Goal: Use online tool/utility

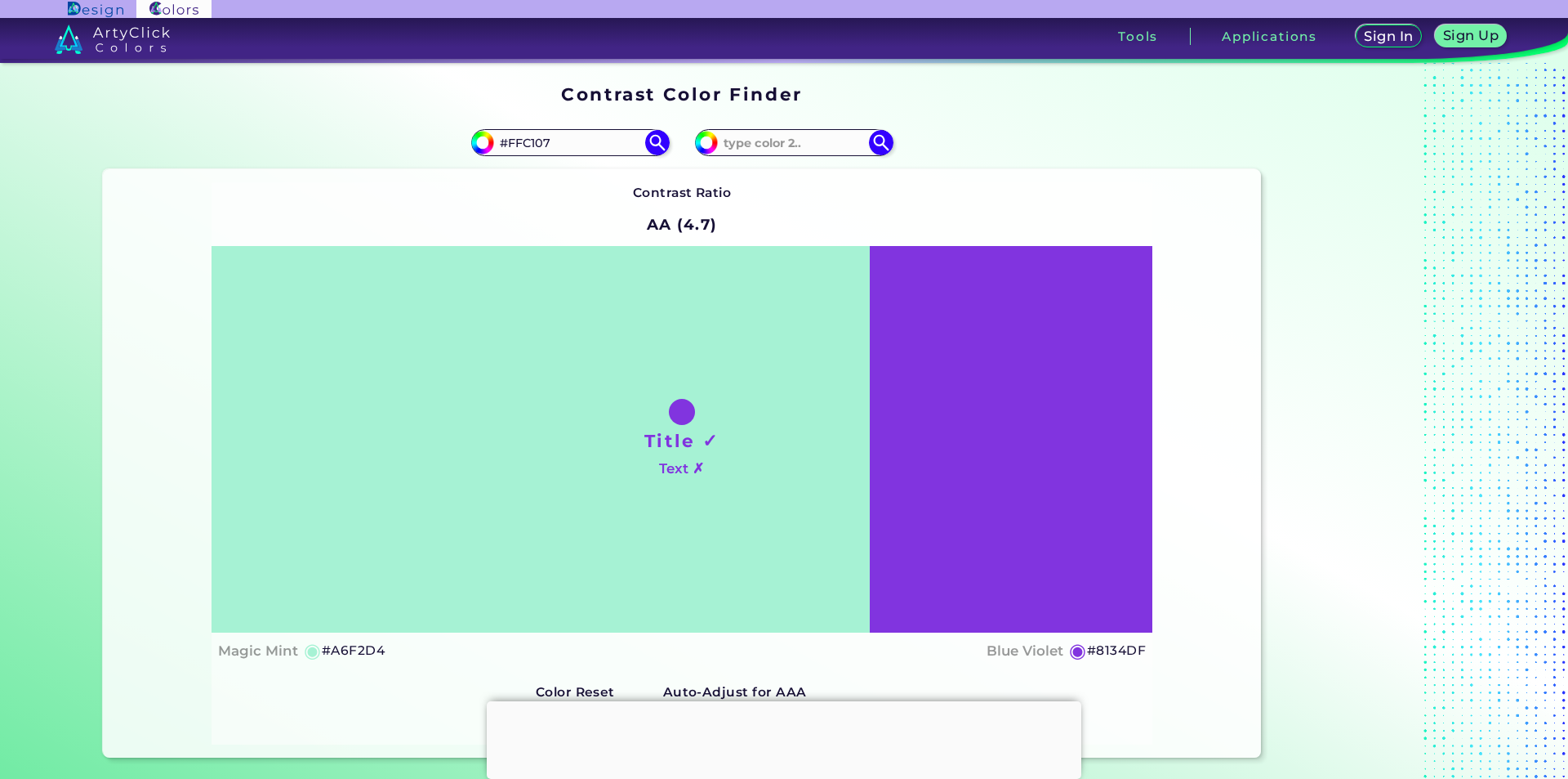
type input "#FFC107"
click at [913, 184] on div "Contrast Ratio AA (4.7) Title ✓ Text ✗ Magic Mint ◉ #A6F2D4 ◉" at bounding box center [682, 463] width 941 height 561
click at [650, 139] on img at bounding box center [657, 142] width 29 height 29
type input "#ffc107"
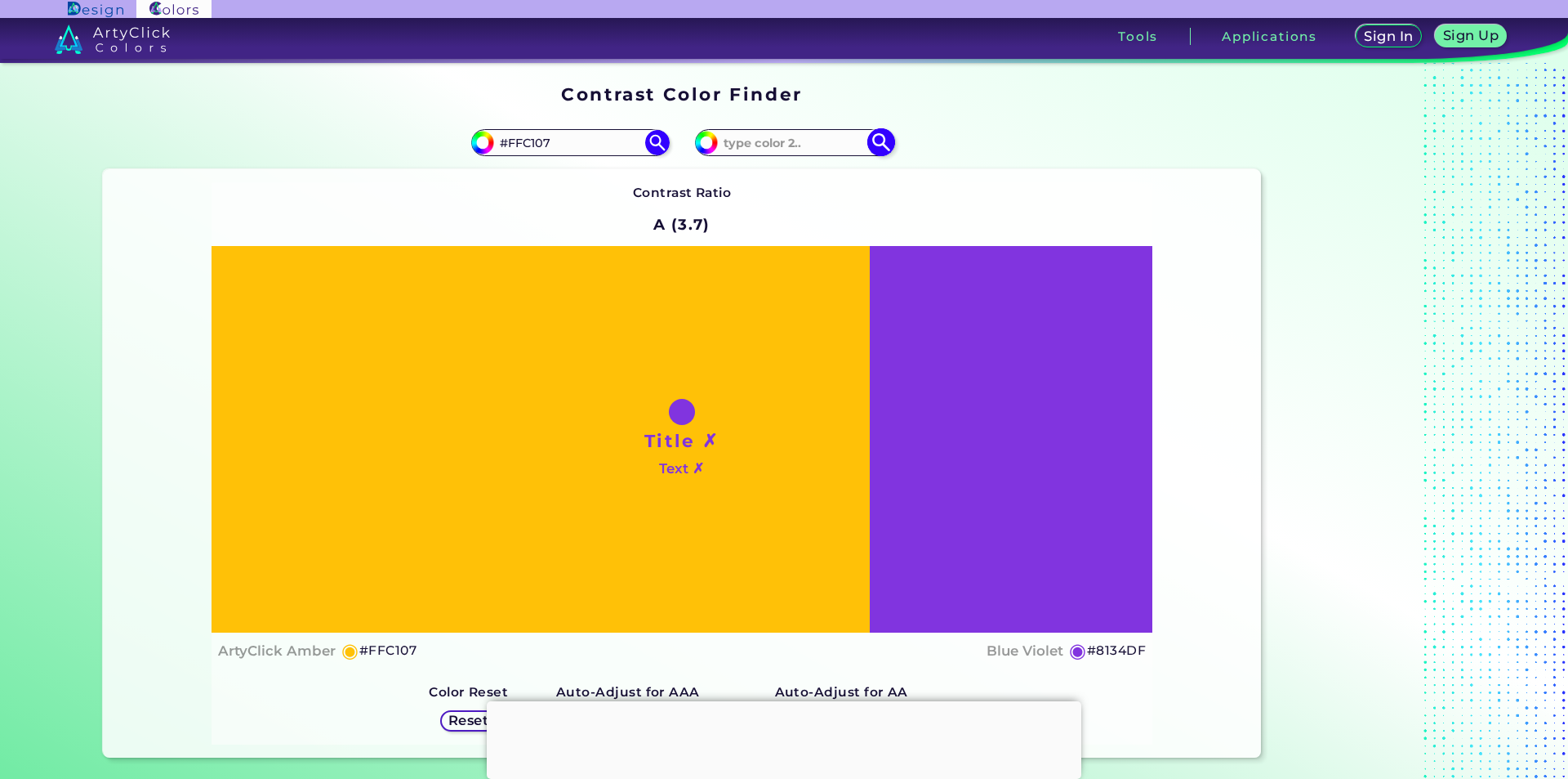
click at [763, 148] on input at bounding box center [794, 142] width 152 height 22
click at [874, 144] on img at bounding box center [881, 142] width 29 height 29
click at [686, 414] on div at bounding box center [682, 412] width 26 height 26
click at [808, 129] on div "#8134df" at bounding box center [794, 141] width 198 height 26
click at [784, 159] on div "#8134df" at bounding box center [971, 143] width 579 height 53
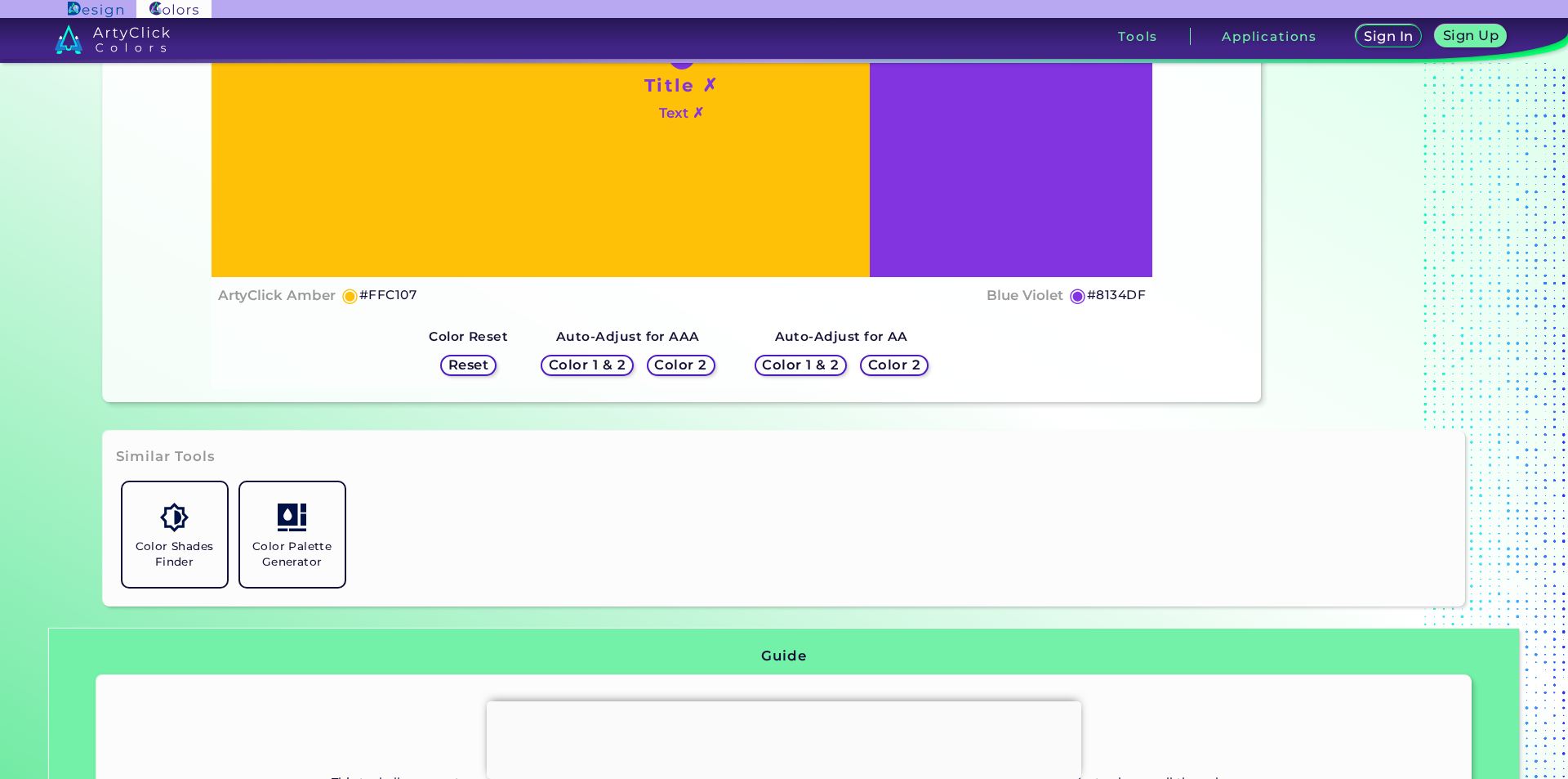
scroll to position [326, 0]
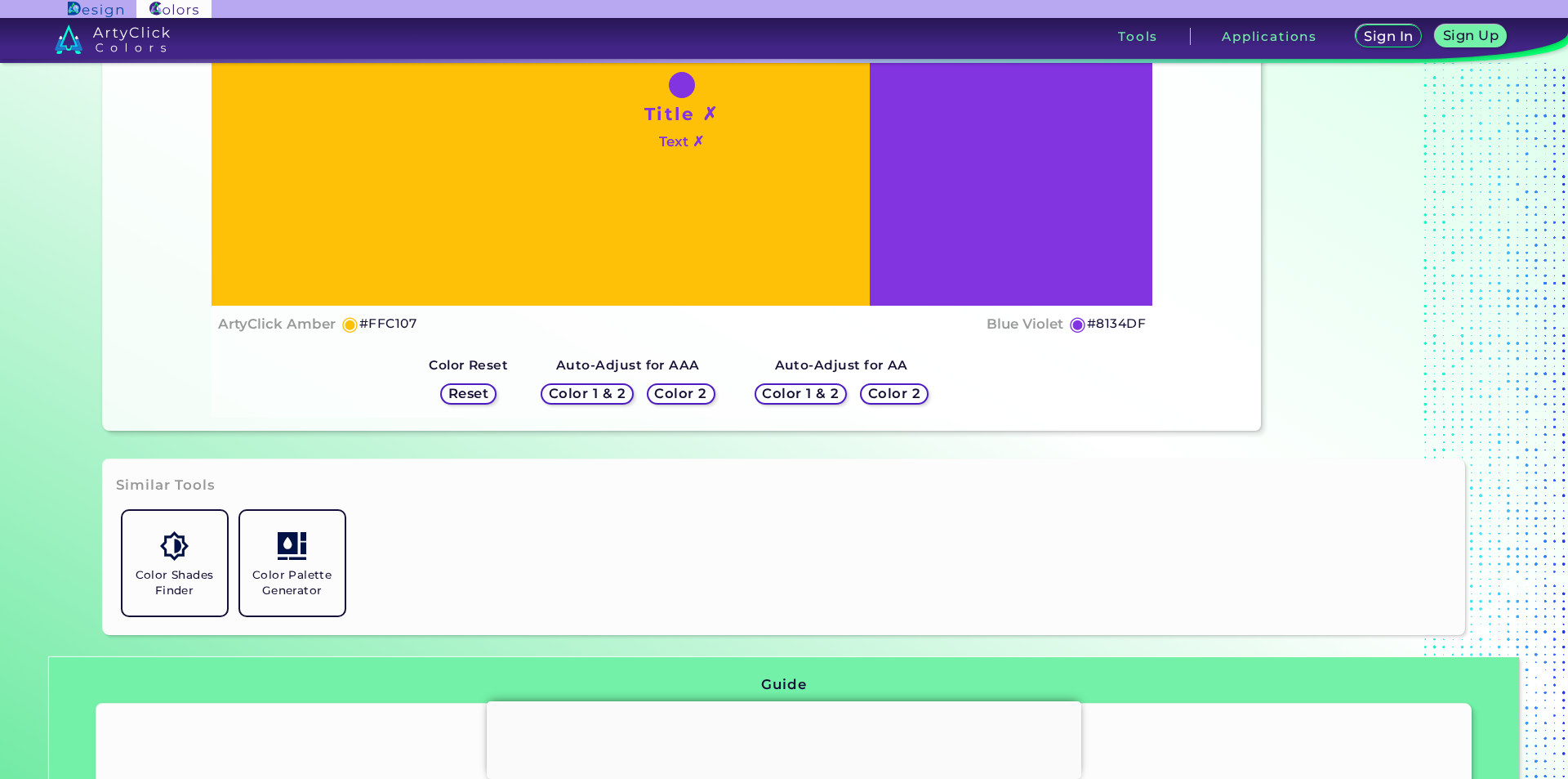
click at [605, 385] on div "Color 1 & 2" at bounding box center [587, 394] width 85 height 20
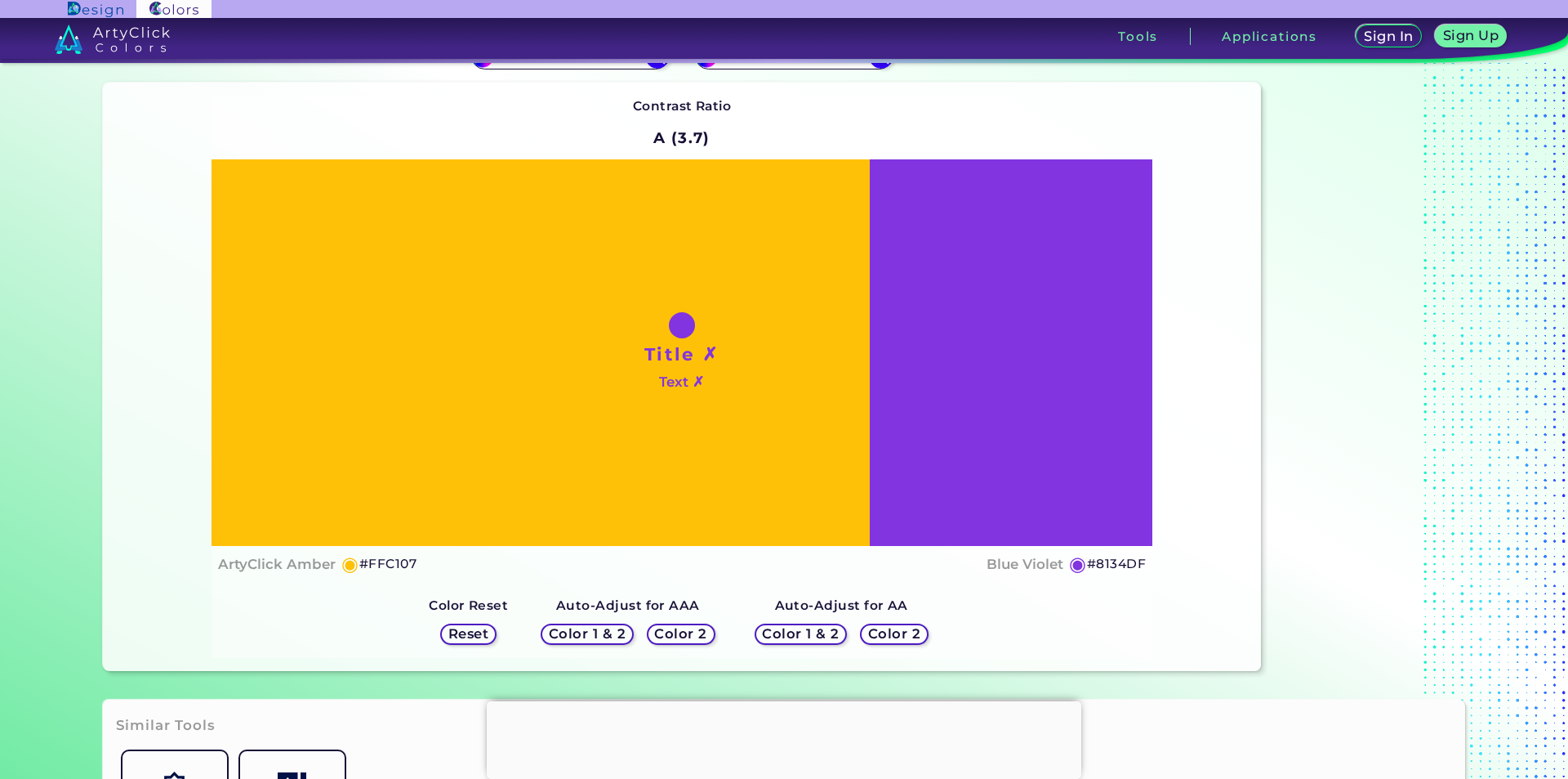
scroll to position [82, 0]
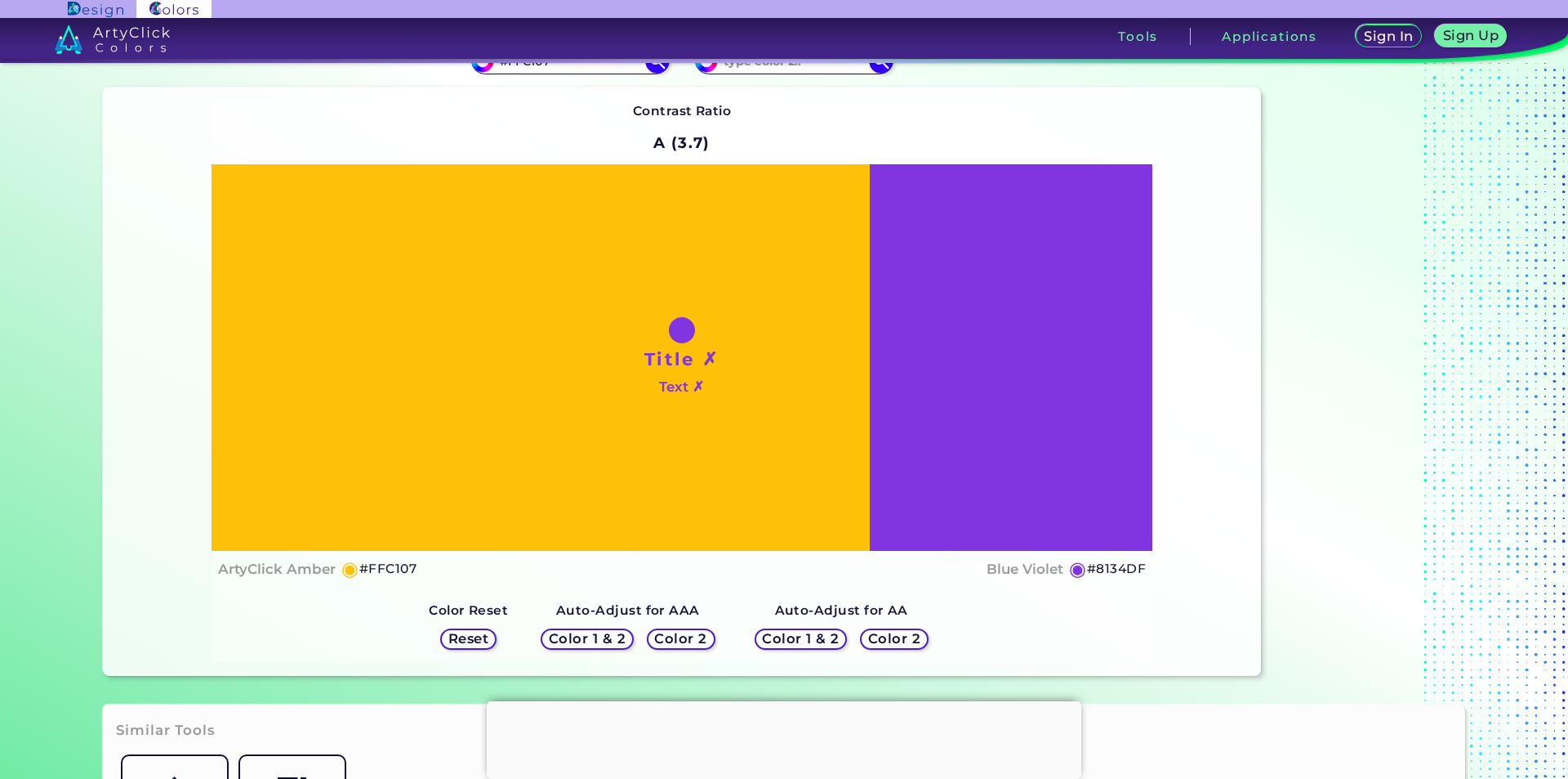
click at [792, 632] on h5 "Color 1 & 2" at bounding box center [800, 638] width 70 height 13
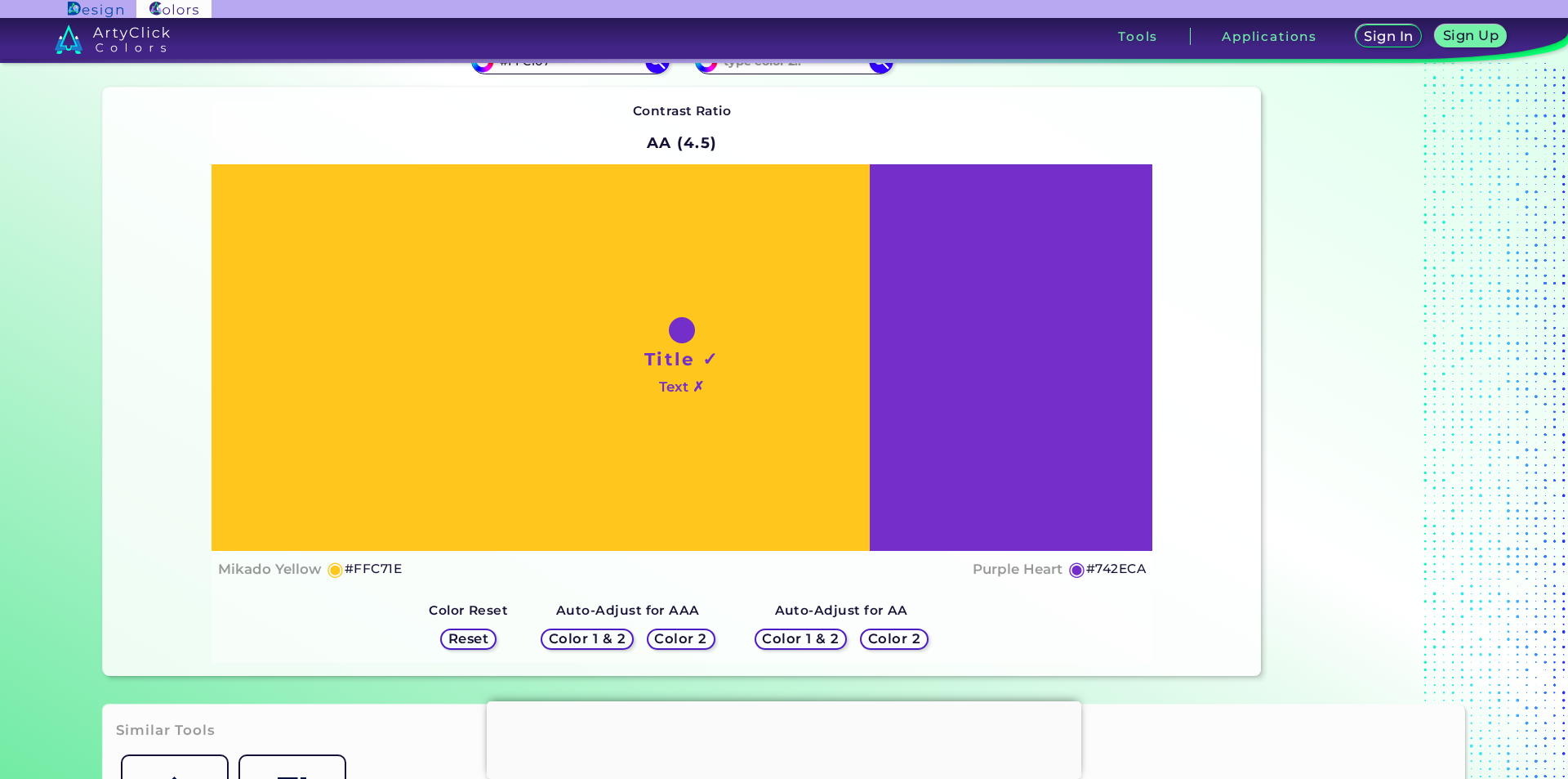
click at [609, 638] on h5 "Color 1 & 2" at bounding box center [586, 638] width 70 height 13
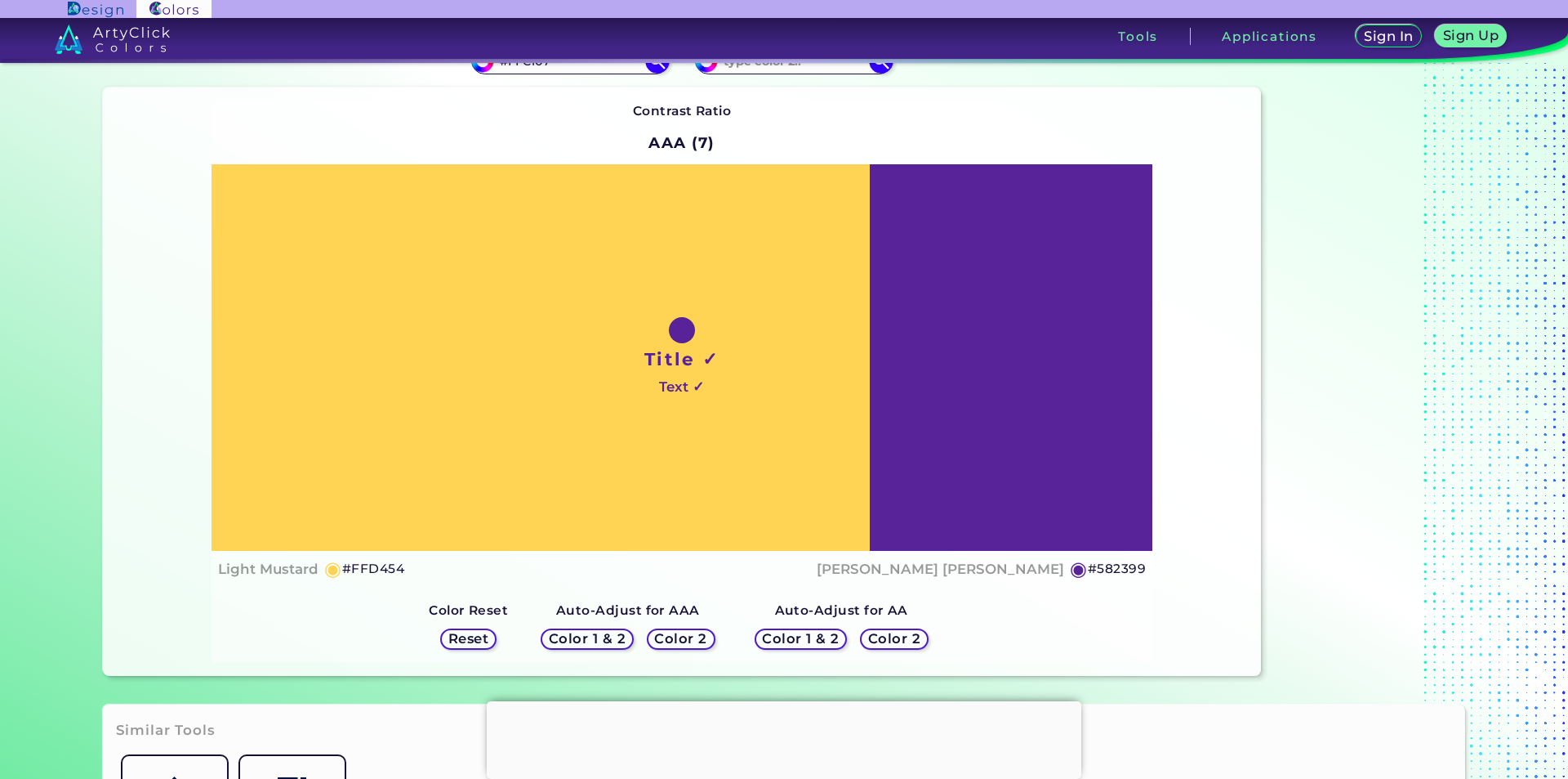
click at [609, 638] on h5 "Color 1 & 2" at bounding box center [586, 638] width 70 height 13
click at [609, 638] on h5 "Color 1 & 2" at bounding box center [586, 638] width 75 height 13
click at [609, 638] on h5 "Color 1 & 2" at bounding box center [586, 638] width 70 height 13
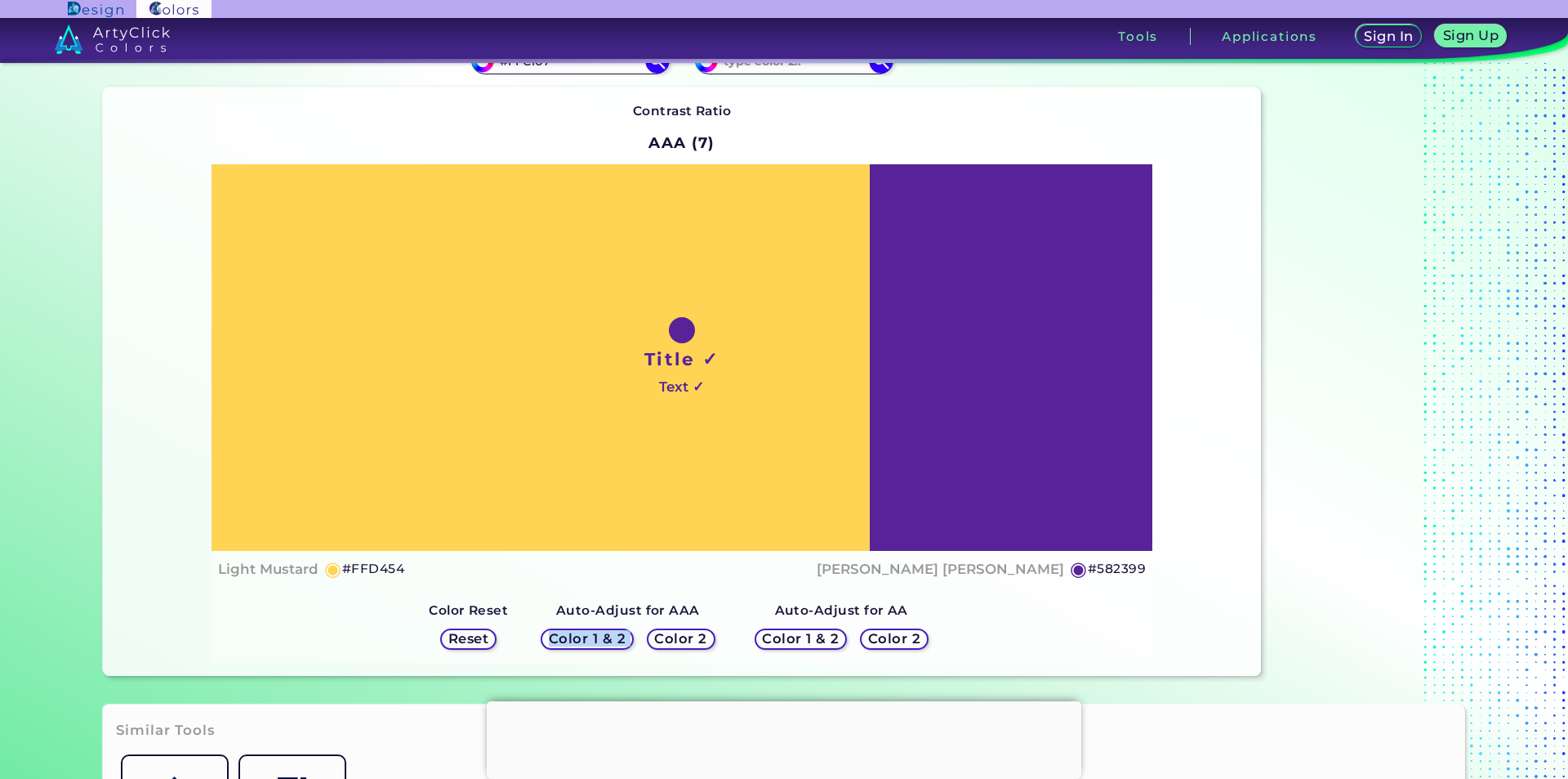
click at [656, 638] on h5 "Color 2" at bounding box center [680, 638] width 48 height 13
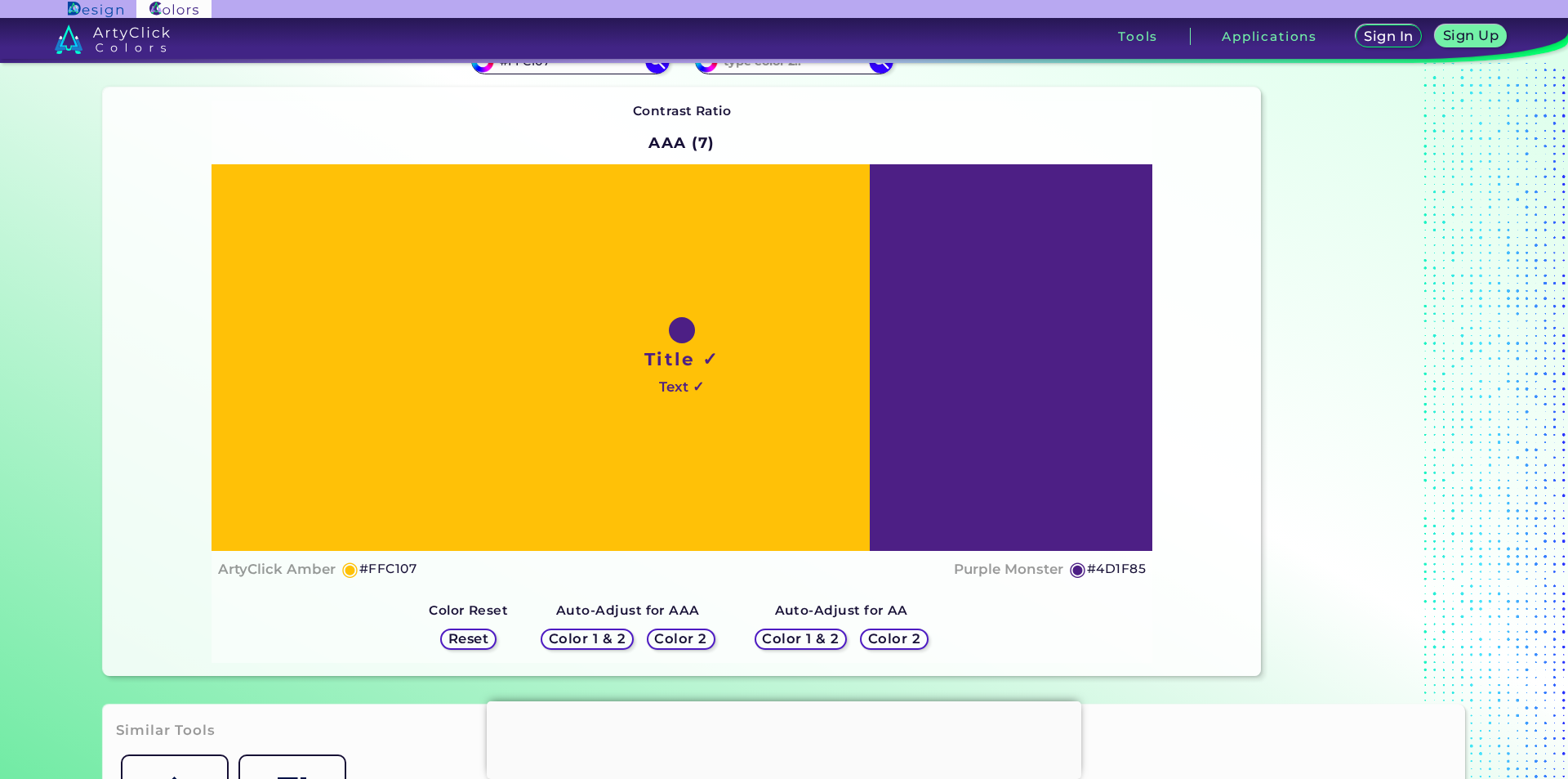
click at [894, 637] on h5 "Color 2" at bounding box center [895, 638] width 47 height 13
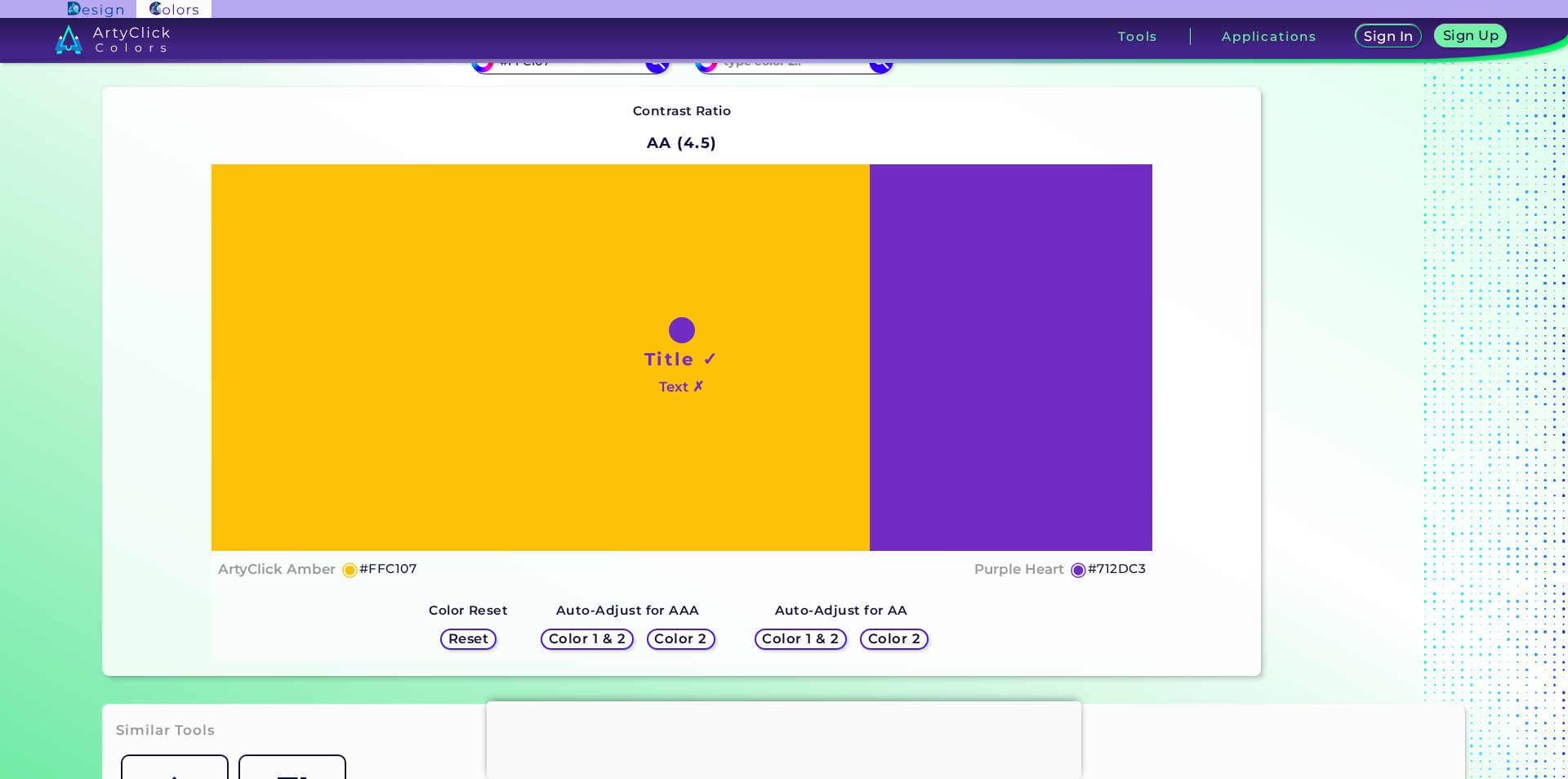
click at [894, 637] on h5 "Color 2" at bounding box center [895, 638] width 47 height 13
click at [894, 637] on h5 "Color 2" at bounding box center [895, 638] width 48 height 13
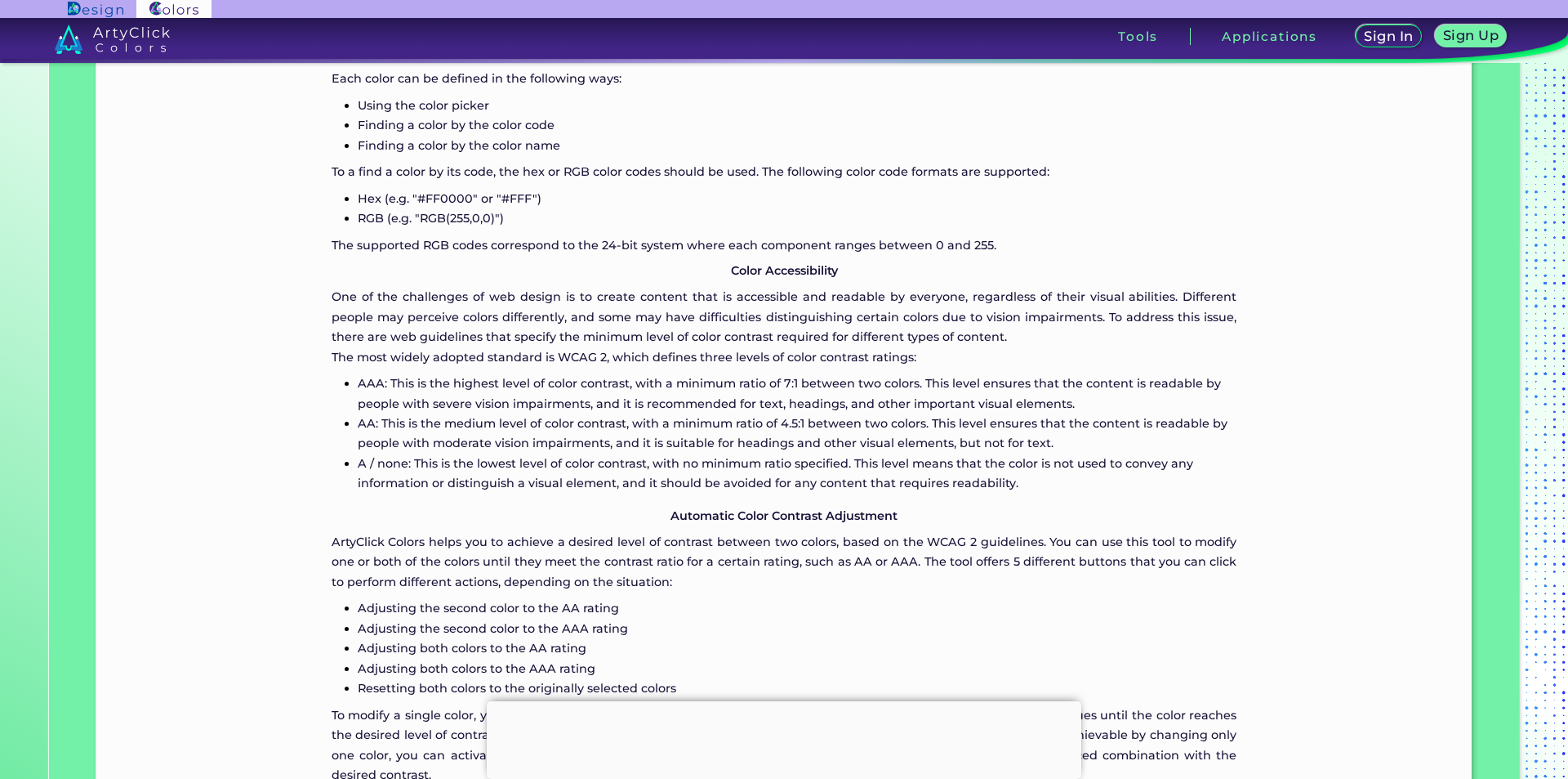
scroll to position [1002, 0]
